Goal: Transaction & Acquisition: Purchase product/service

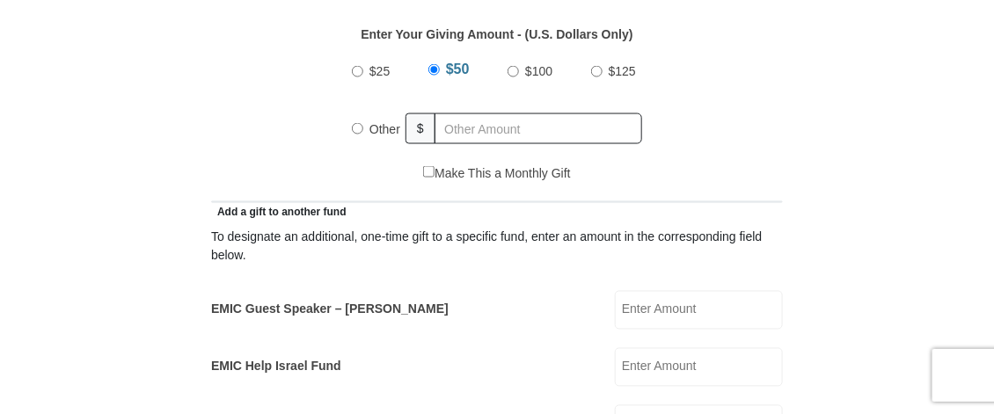
scroll to position [812, 0]
click at [358, 124] on input "Other" at bounding box center [357, 126] width 11 height 11
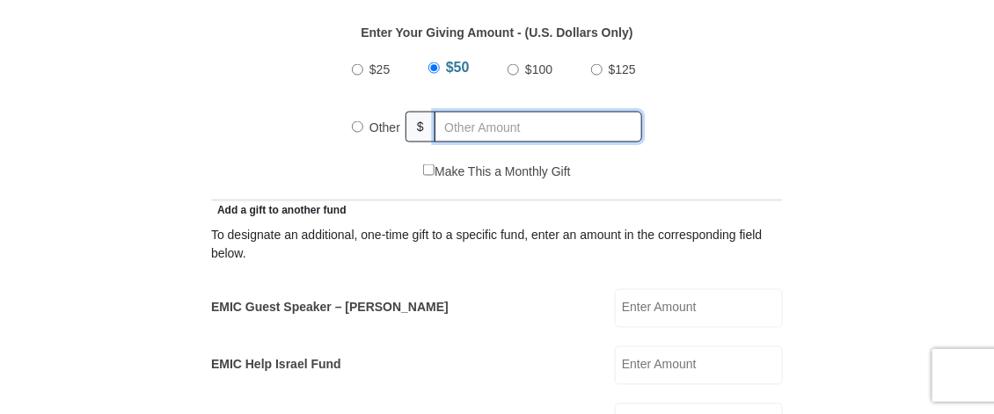
radio input "true"
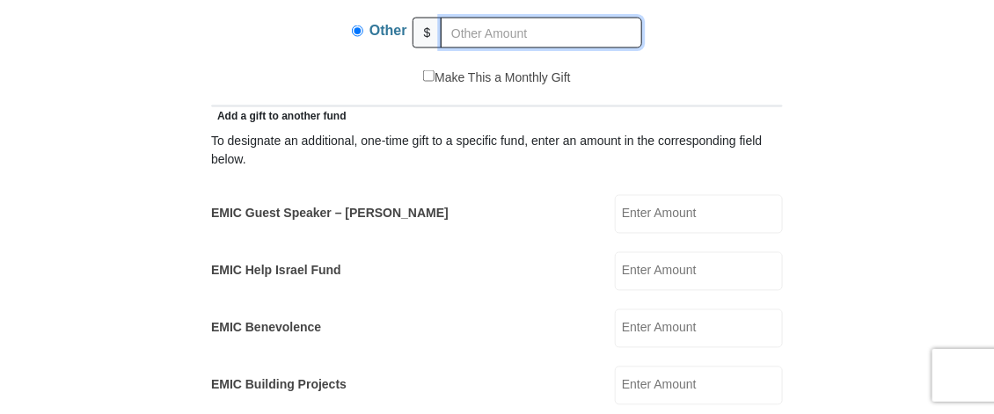
scroll to position [907, 0]
click at [615, 214] on input "EMIC Guest Speaker – Mike Evans" at bounding box center [699, 213] width 168 height 39
type input "20.00"
click at [615, 274] on input "EMIC Help Israel Fund" at bounding box center [699, 271] width 168 height 39
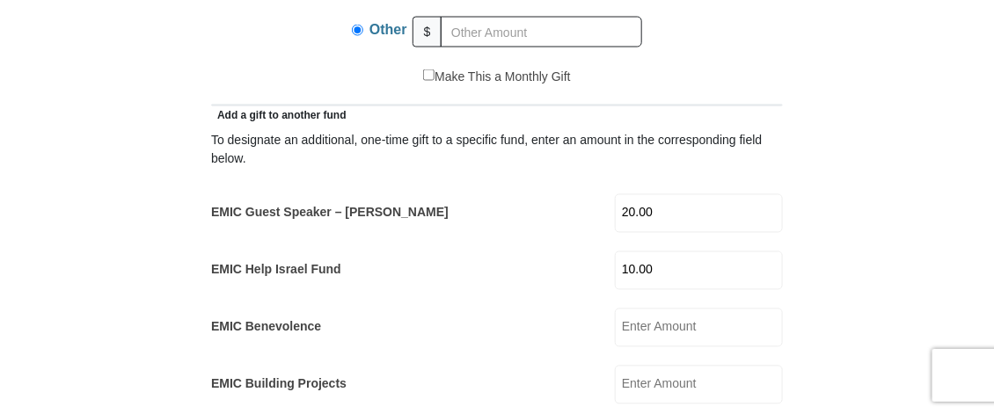
type input "10.00"
click at [479, 33] on input "text" at bounding box center [541, 32] width 201 height 31
type input "20.00"
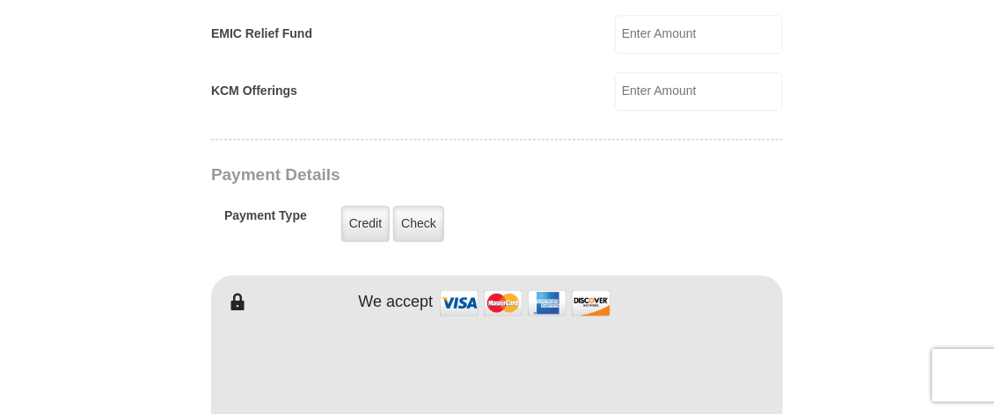
scroll to position [1317, 0]
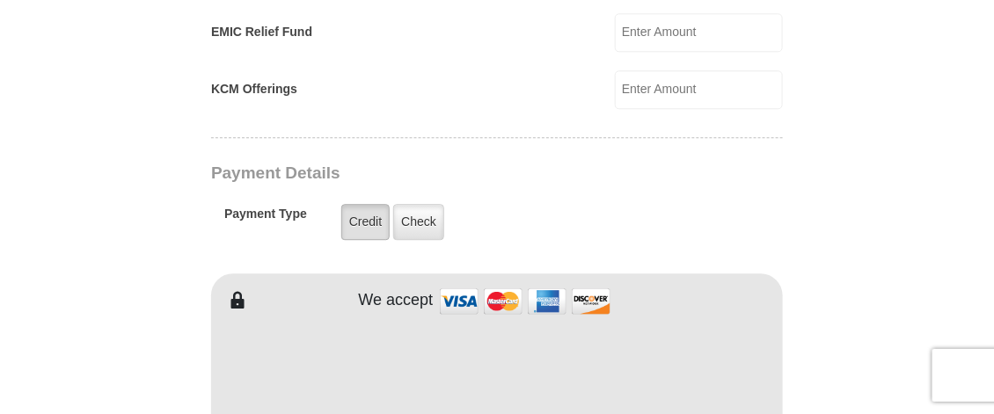
click at [357, 218] on label "Credit" at bounding box center [365, 222] width 48 height 36
click at [0, 0] on input "Credit" at bounding box center [0, 0] width 0 height 0
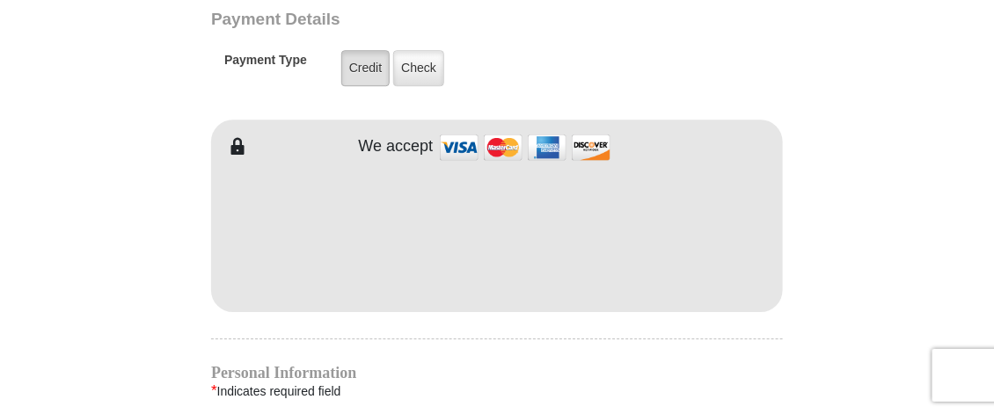
scroll to position [1472, 0]
type input "Joanne"
type input "DeLillo"
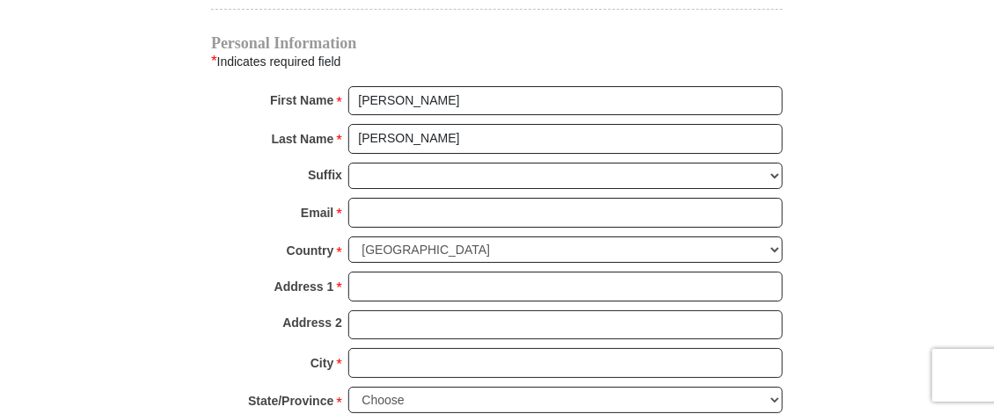
scroll to position [1802, 0]
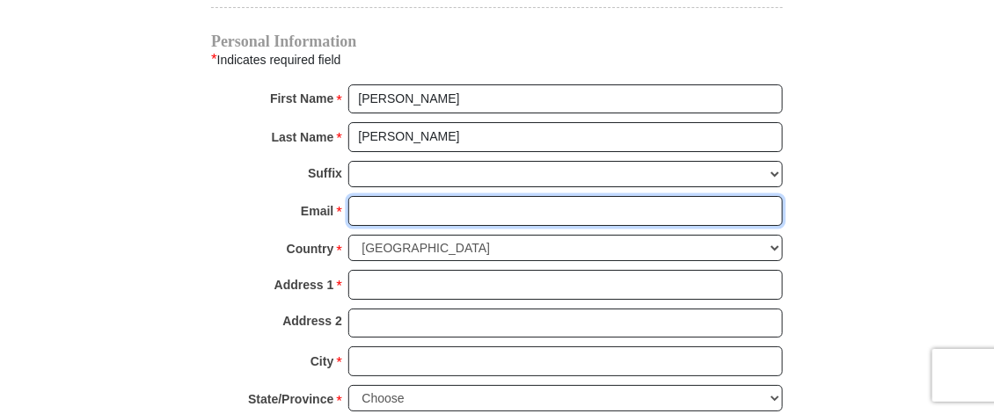
click at [391, 205] on input "Email *" at bounding box center [565, 211] width 435 height 30
type input "littlelamb626@gmail.com"
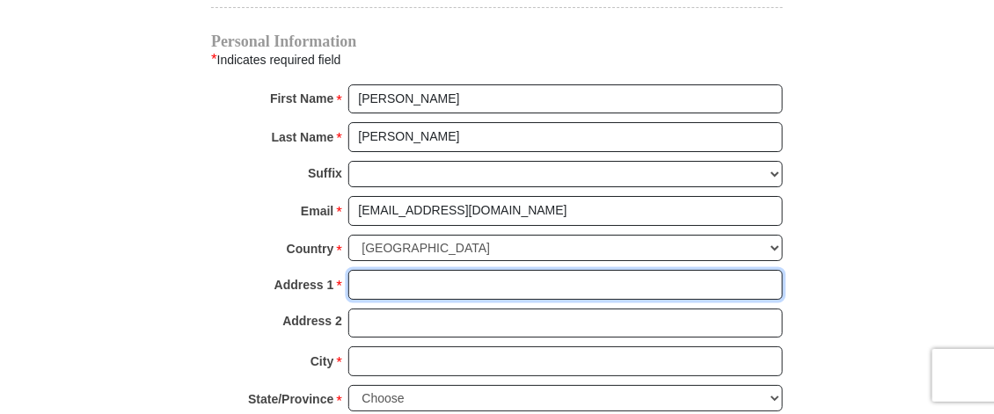
type input "626 Granite Springs Road"
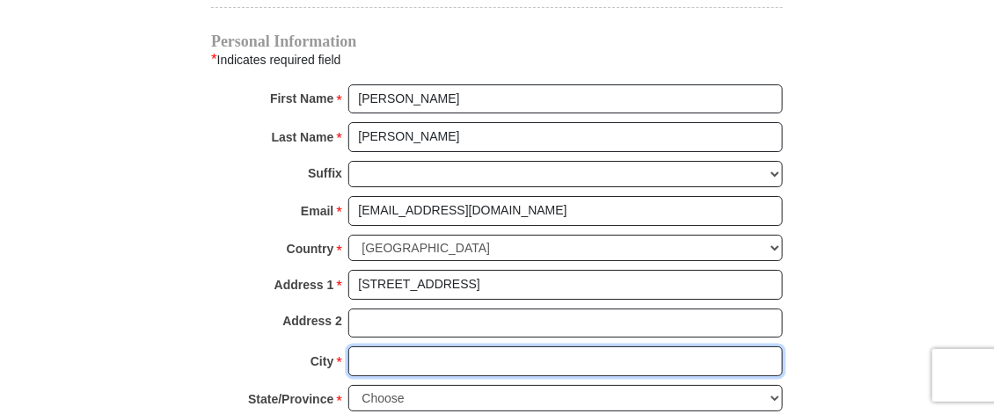
type input "Yorktown Heights"
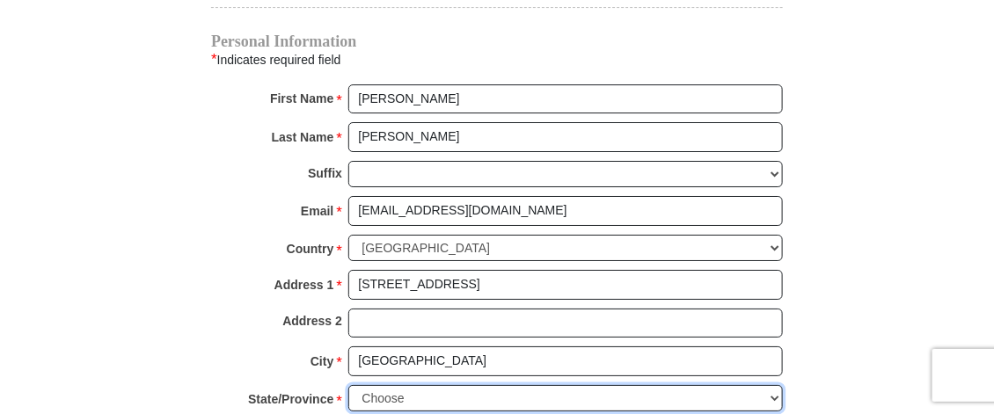
select select "NY"
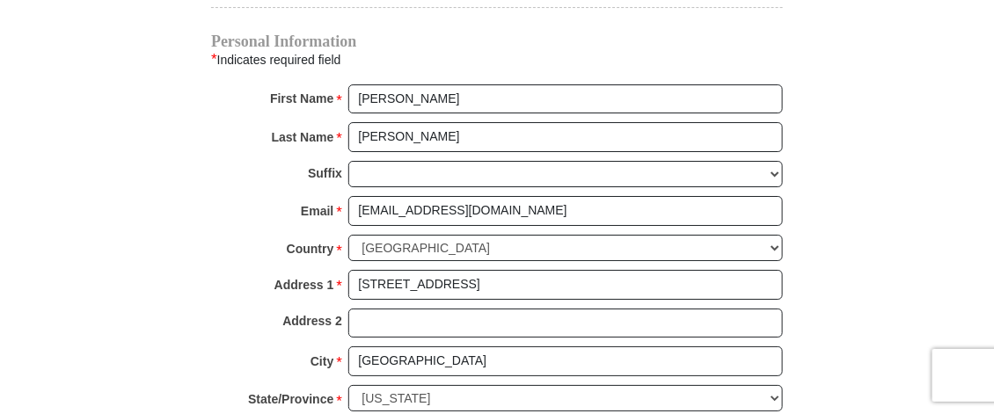
type input "10598-3427"
type input "9142153863"
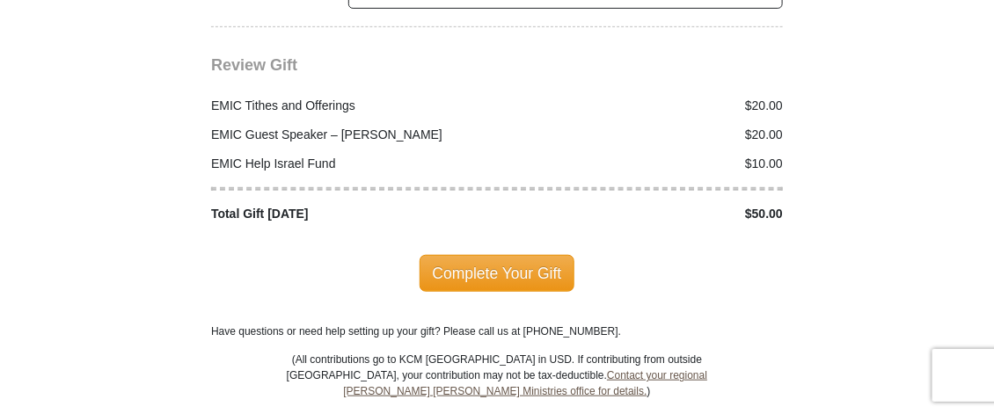
scroll to position [2275, 0]
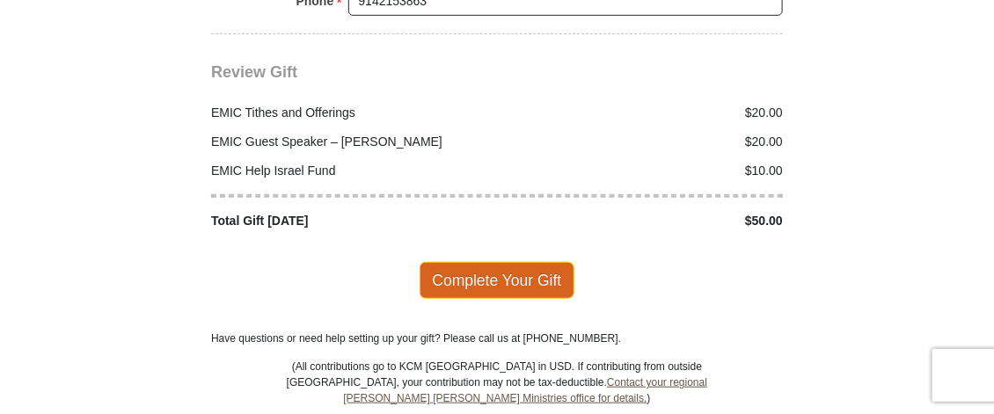
click at [504, 284] on span "Complete Your Gift" at bounding box center [498, 280] width 156 height 37
